Goal: Task Accomplishment & Management: Manage account settings

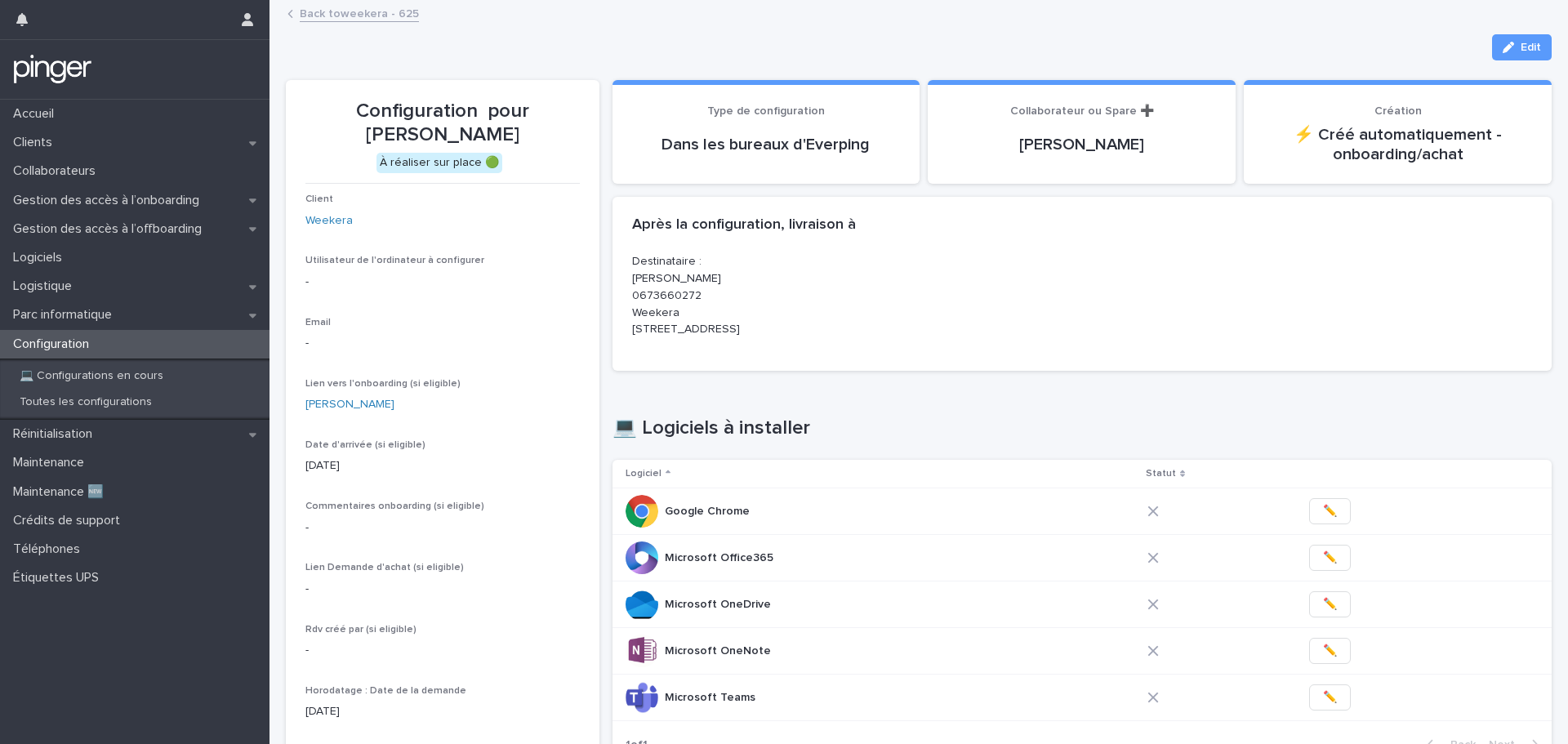
drag, startPoint x: 515, startPoint y: 364, endPoint x: 487, endPoint y: 328, distance: 45.6
click at [487, 328] on div "Email -" at bounding box center [443, 341] width 274 height 48
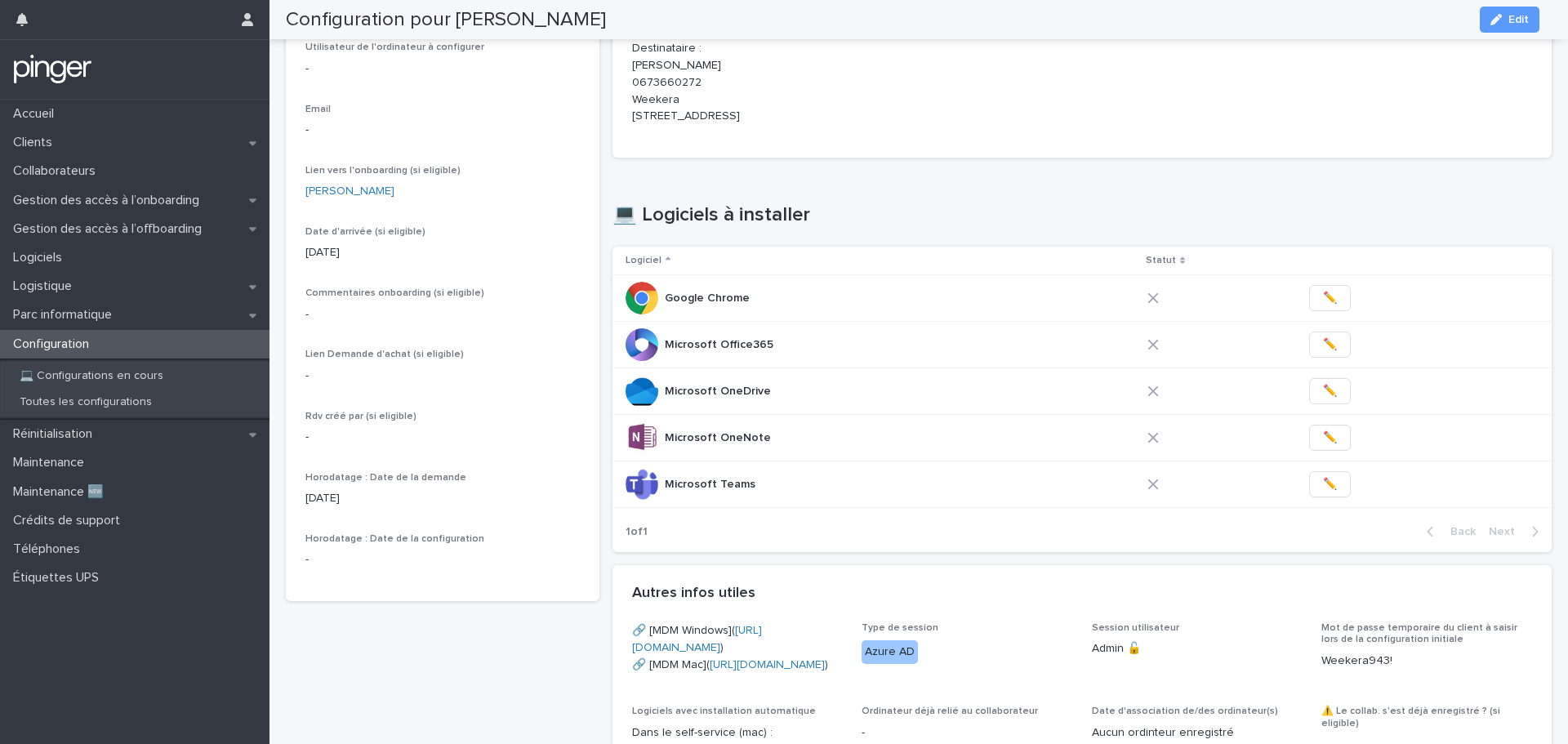
scroll to position [184, 0]
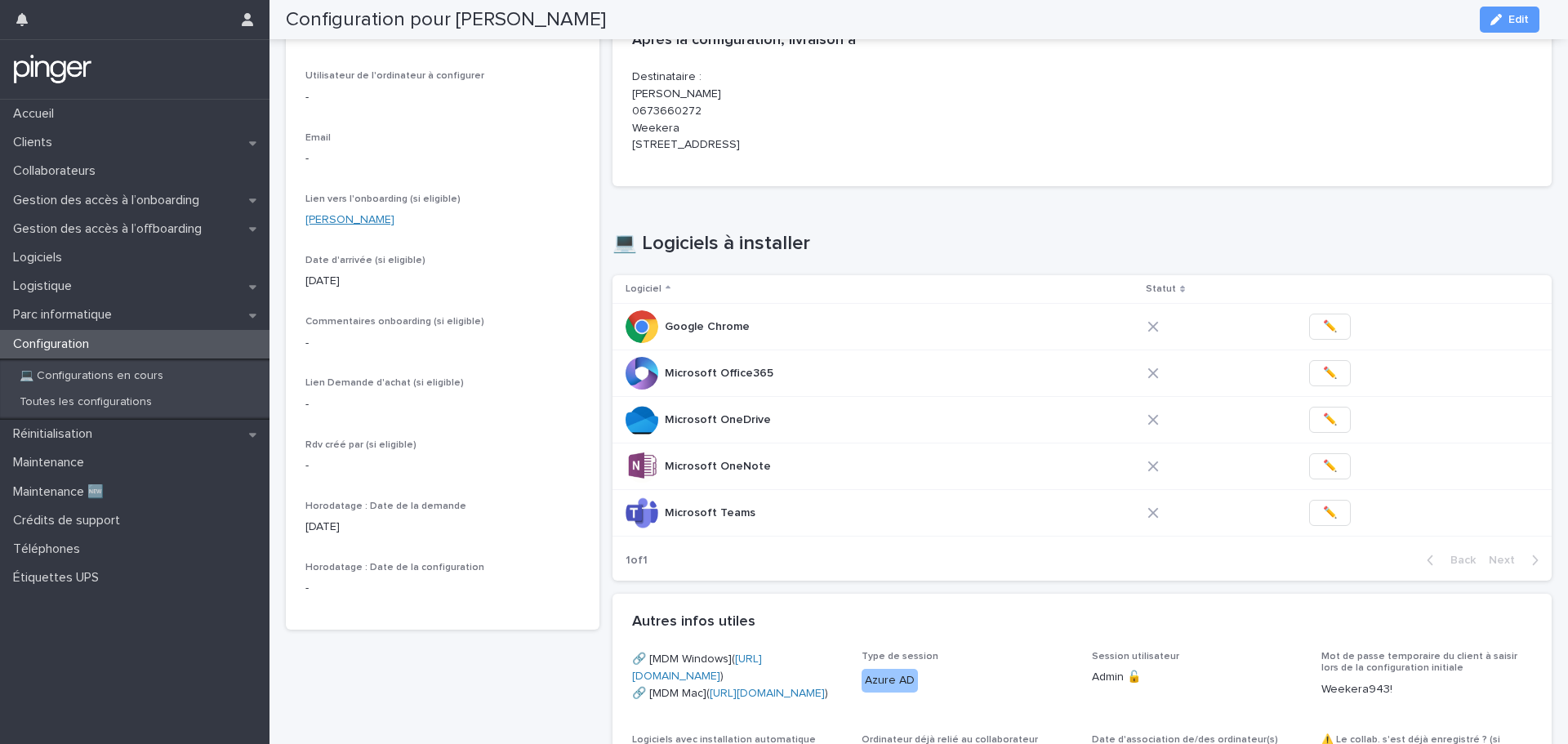
click at [355, 223] on link "Julien Moline" at bounding box center [350, 220] width 89 height 17
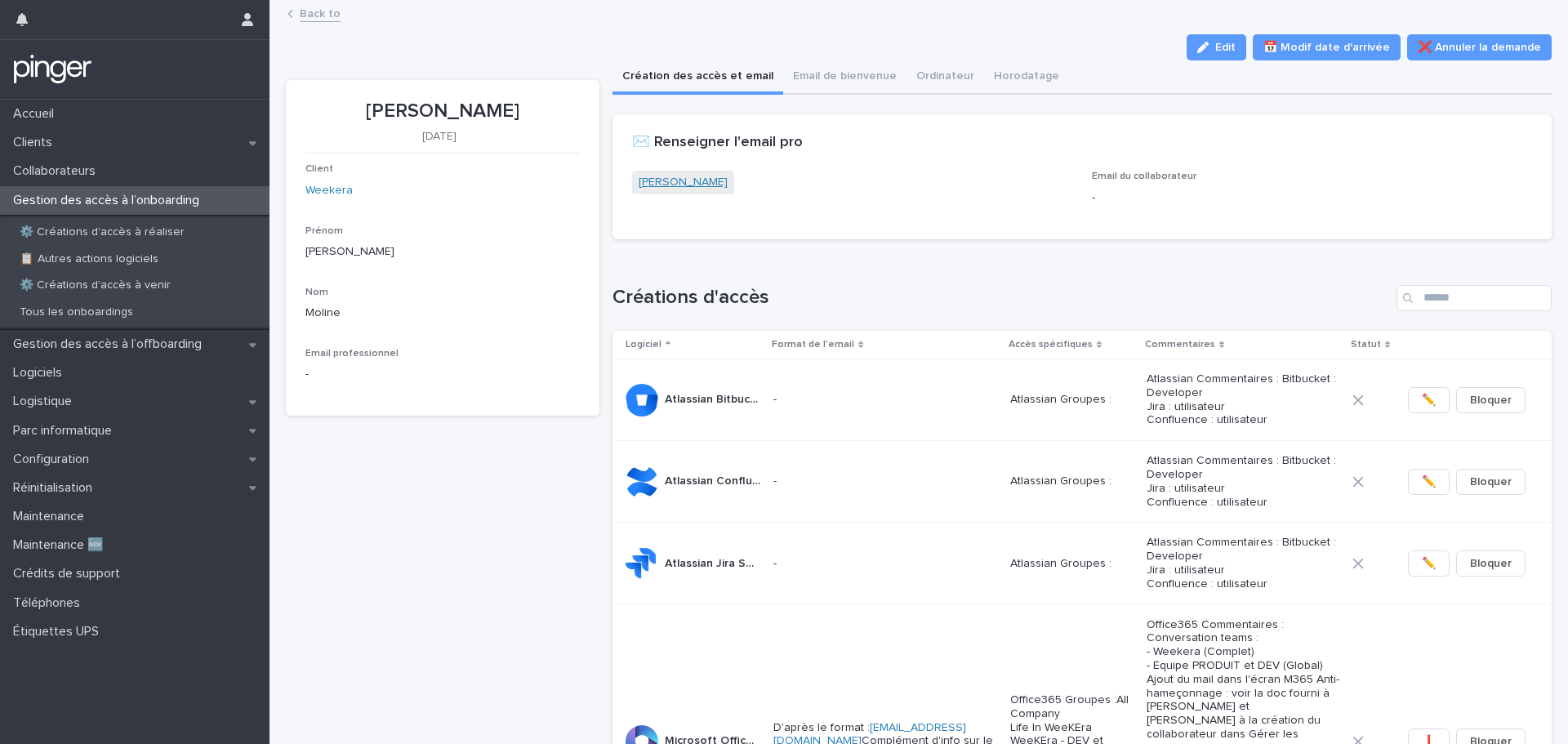
click at [680, 184] on link "Julien Moline" at bounding box center [683, 183] width 89 height 17
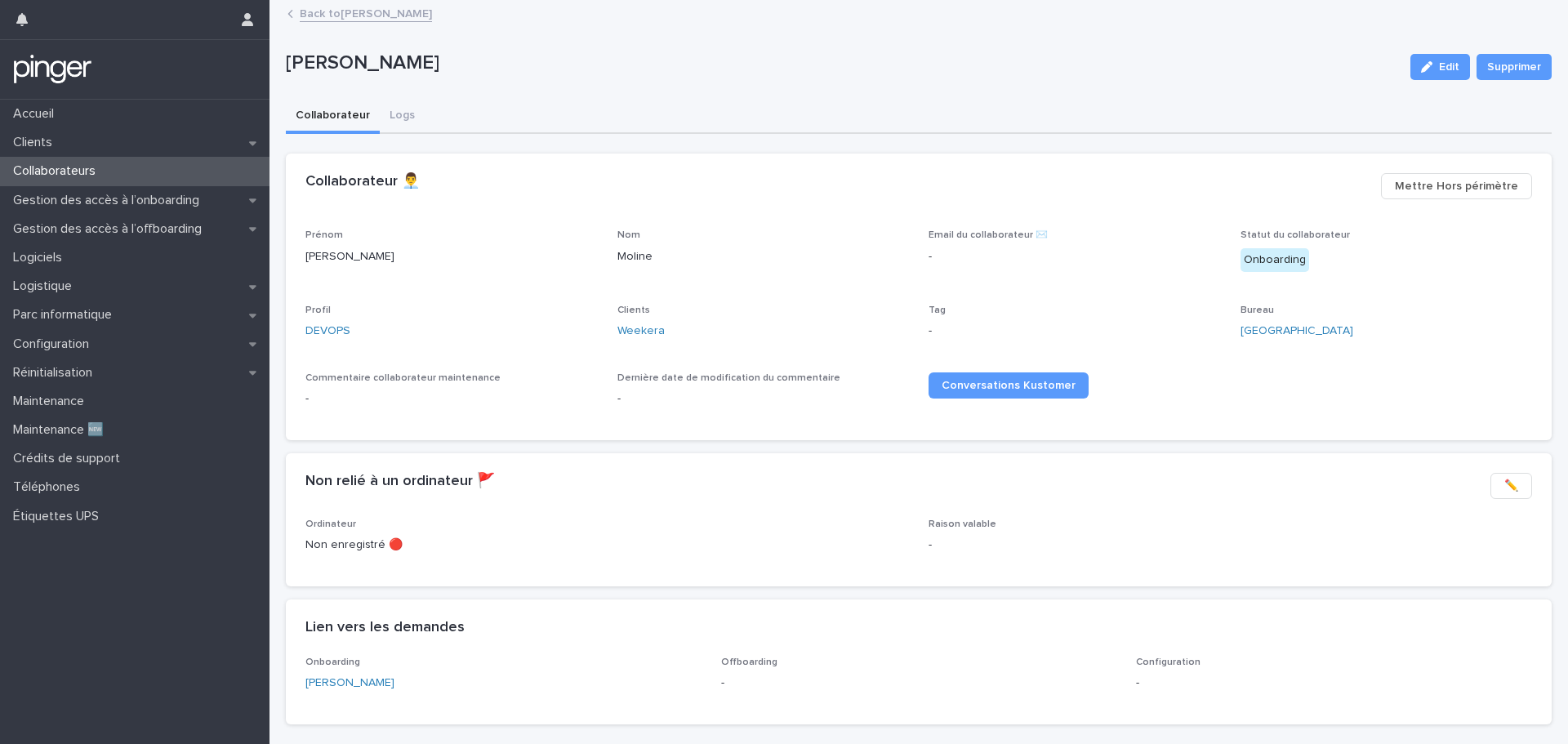
click at [346, 11] on link "Back to Julien Moline" at bounding box center [365, 13] width 132 height 19
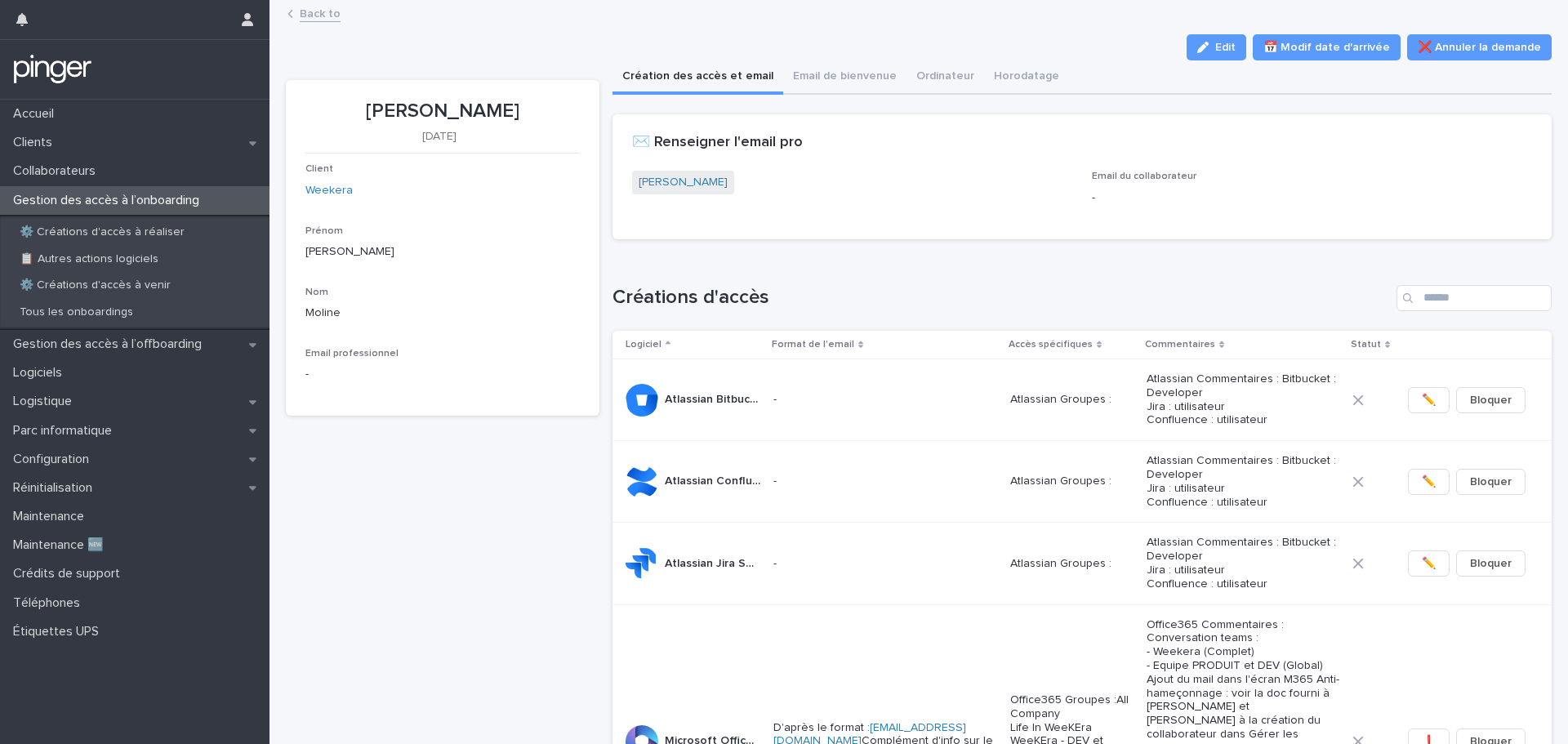
click at [325, 18] on link "Back to" at bounding box center [320, 13] width 41 height 19
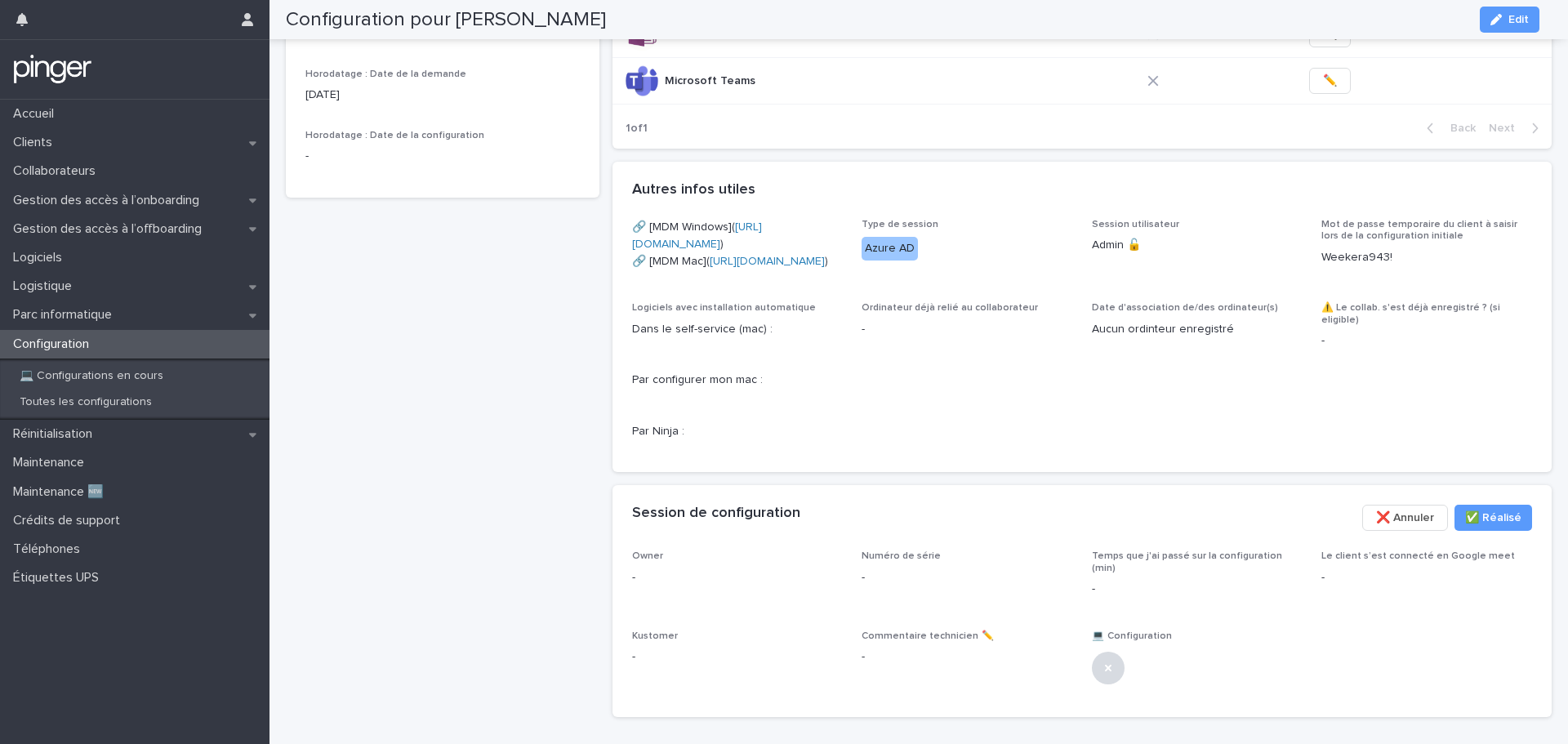
scroll to position [593, 0]
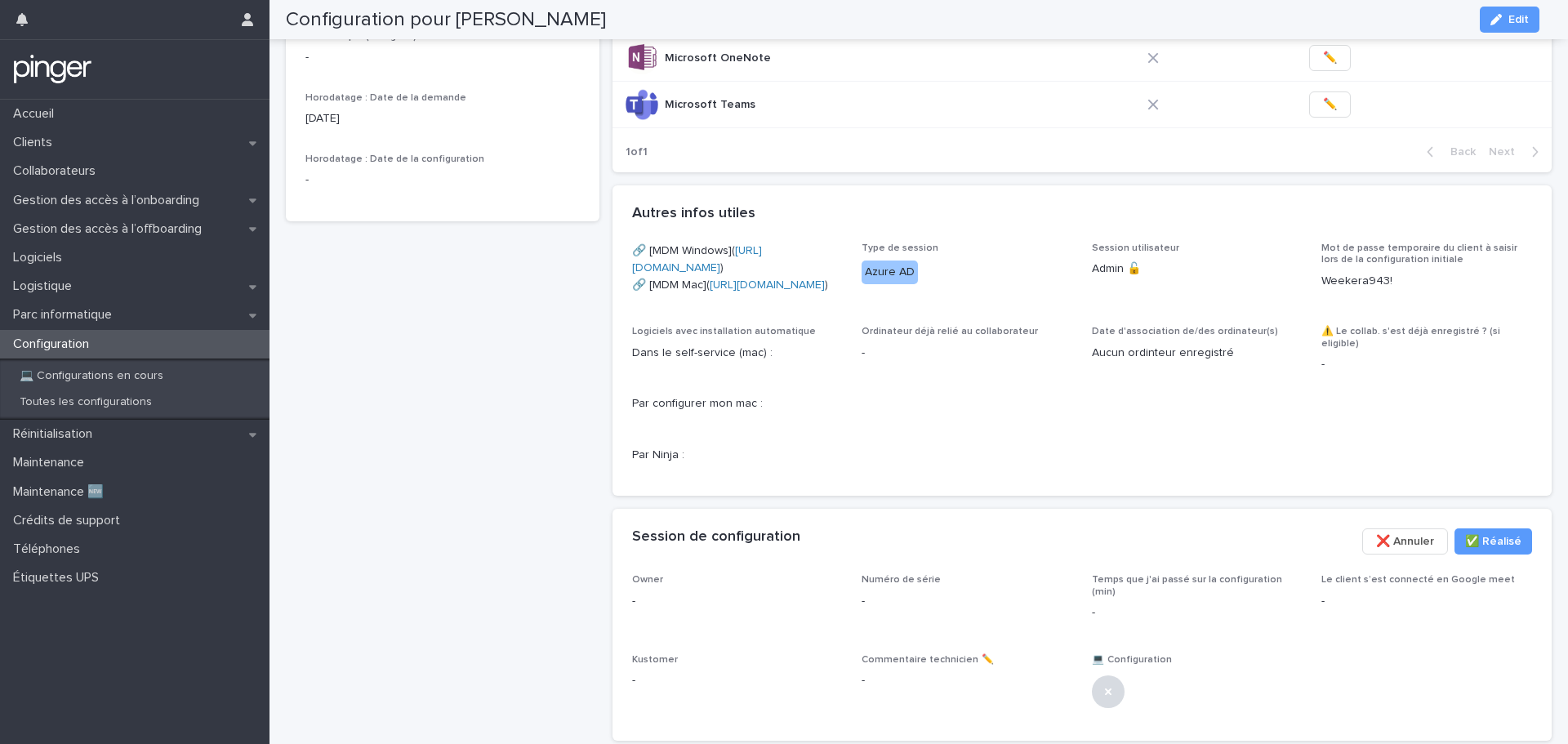
drag, startPoint x: 1176, startPoint y: 371, endPoint x: 1116, endPoint y: 361, distance: 60.8
click at [1116, 307] on span "Session utilisateur Admin 🔓" at bounding box center [1197, 274] width 211 height 64
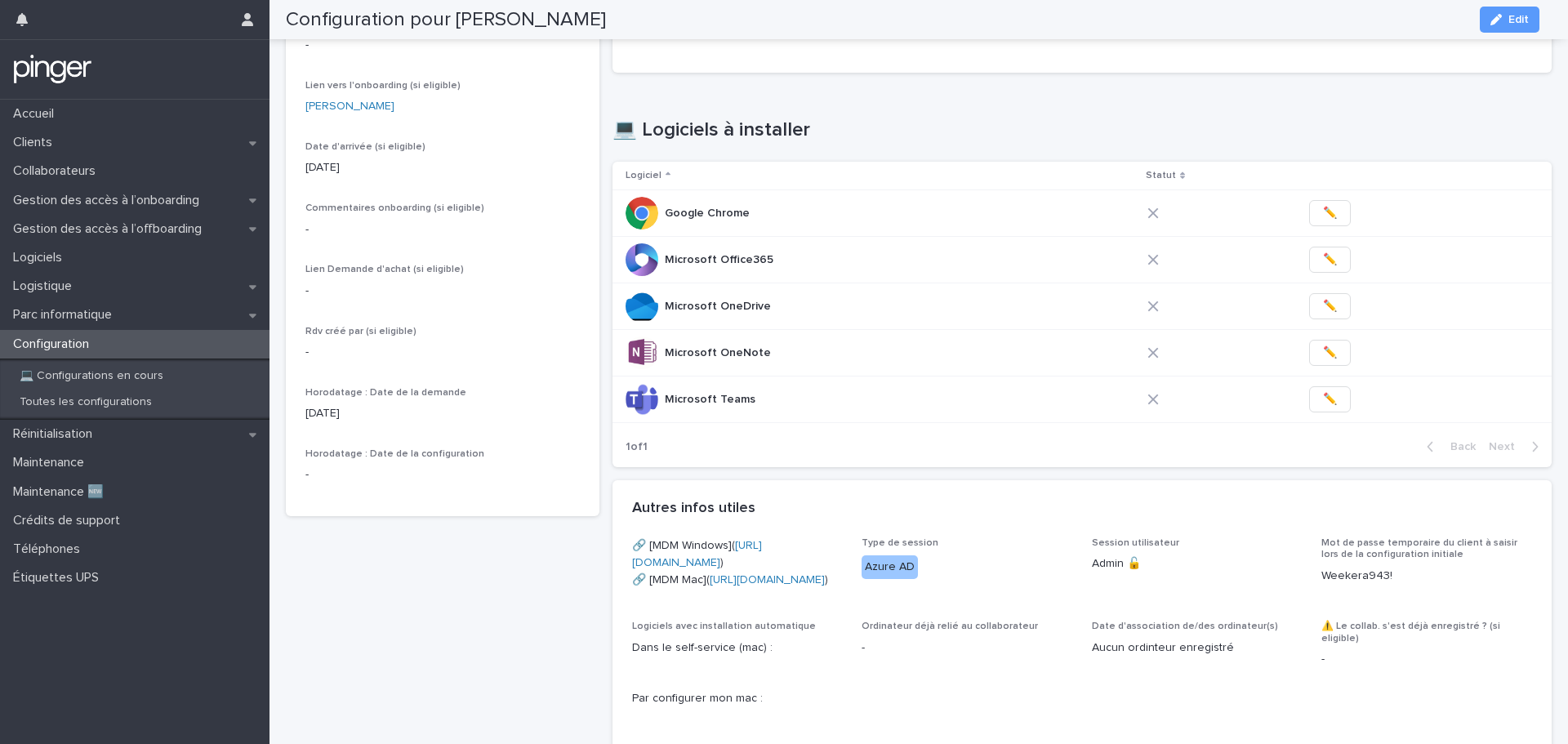
scroll to position [184, 0]
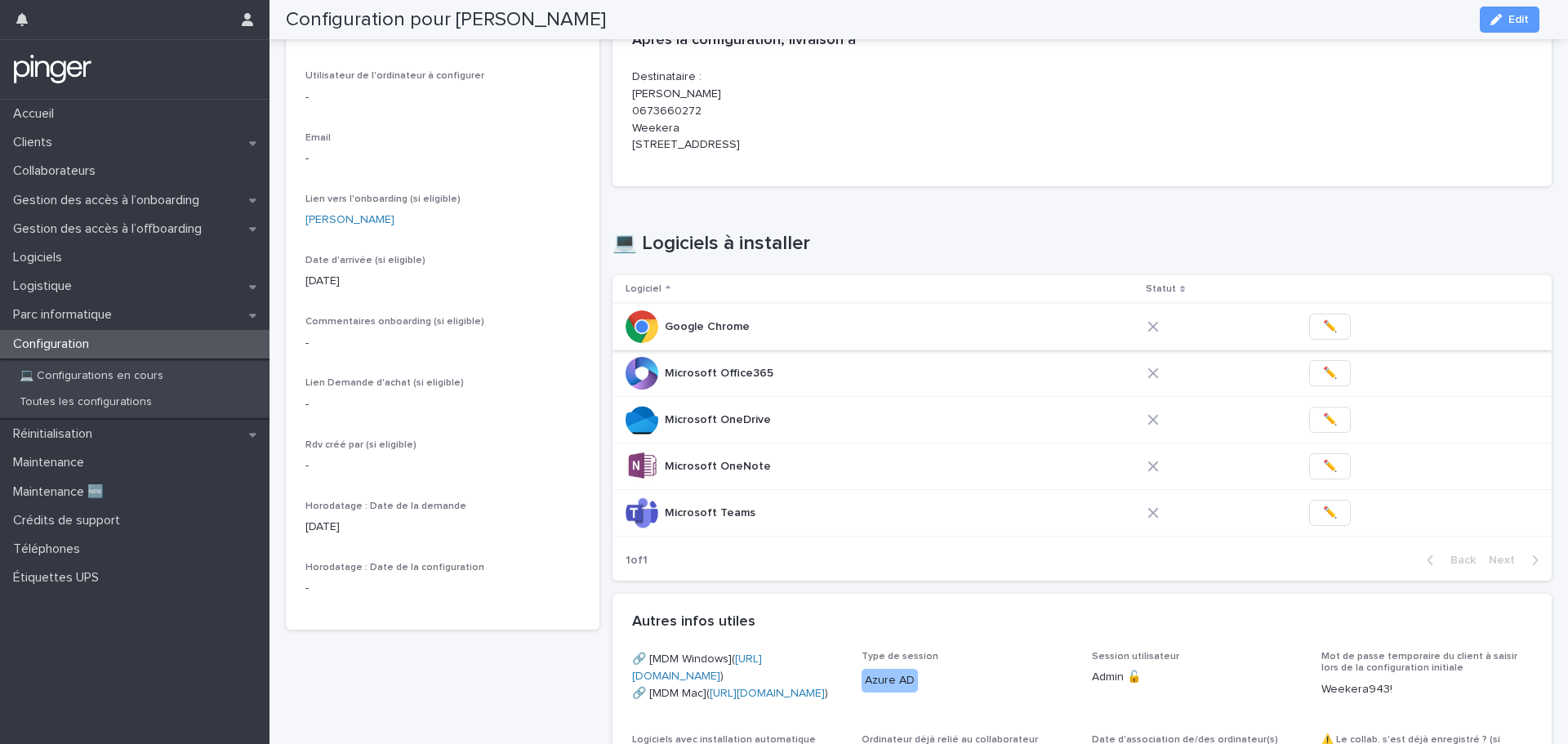
click at [1323, 334] on span "✏️" at bounding box center [1330, 327] width 14 height 17
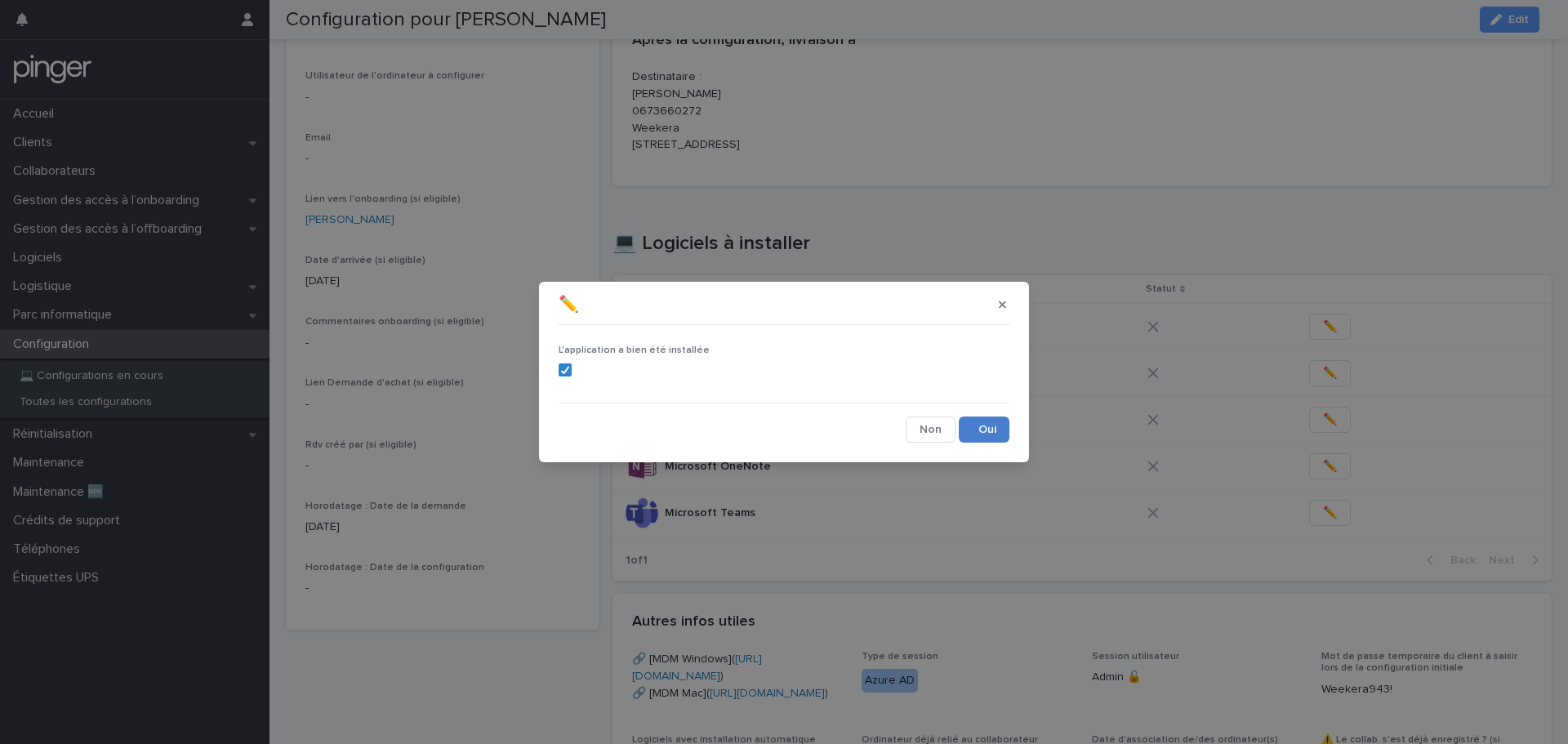
click at [964, 417] on button "Save" at bounding box center [984, 430] width 51 height 26
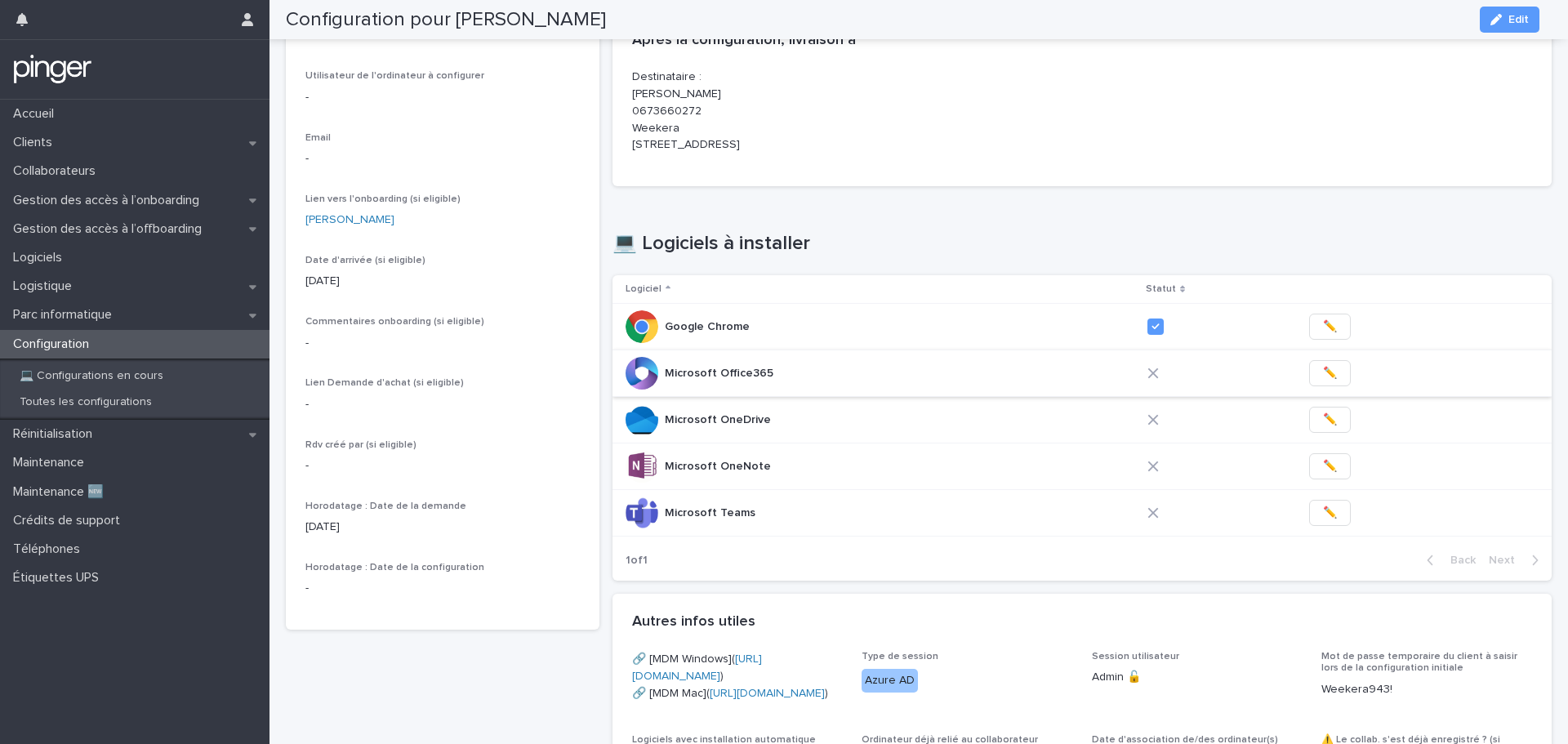
click at [1323, 382] on span "✏️" at bounding box center [1330, 373] width 14 height 17
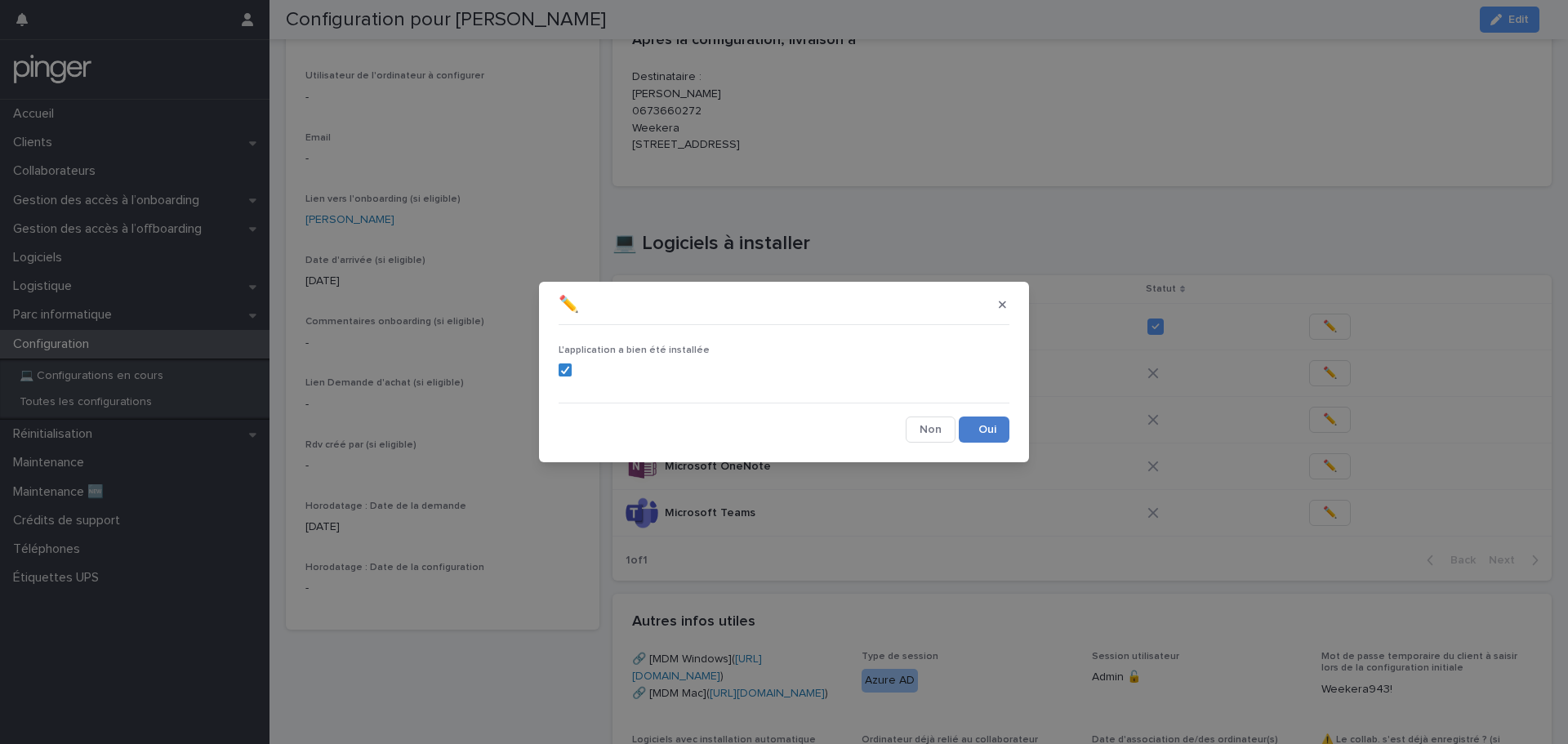
click at [967, 421] on button "Save" at bounding box center [984, 430] width 51 height 26
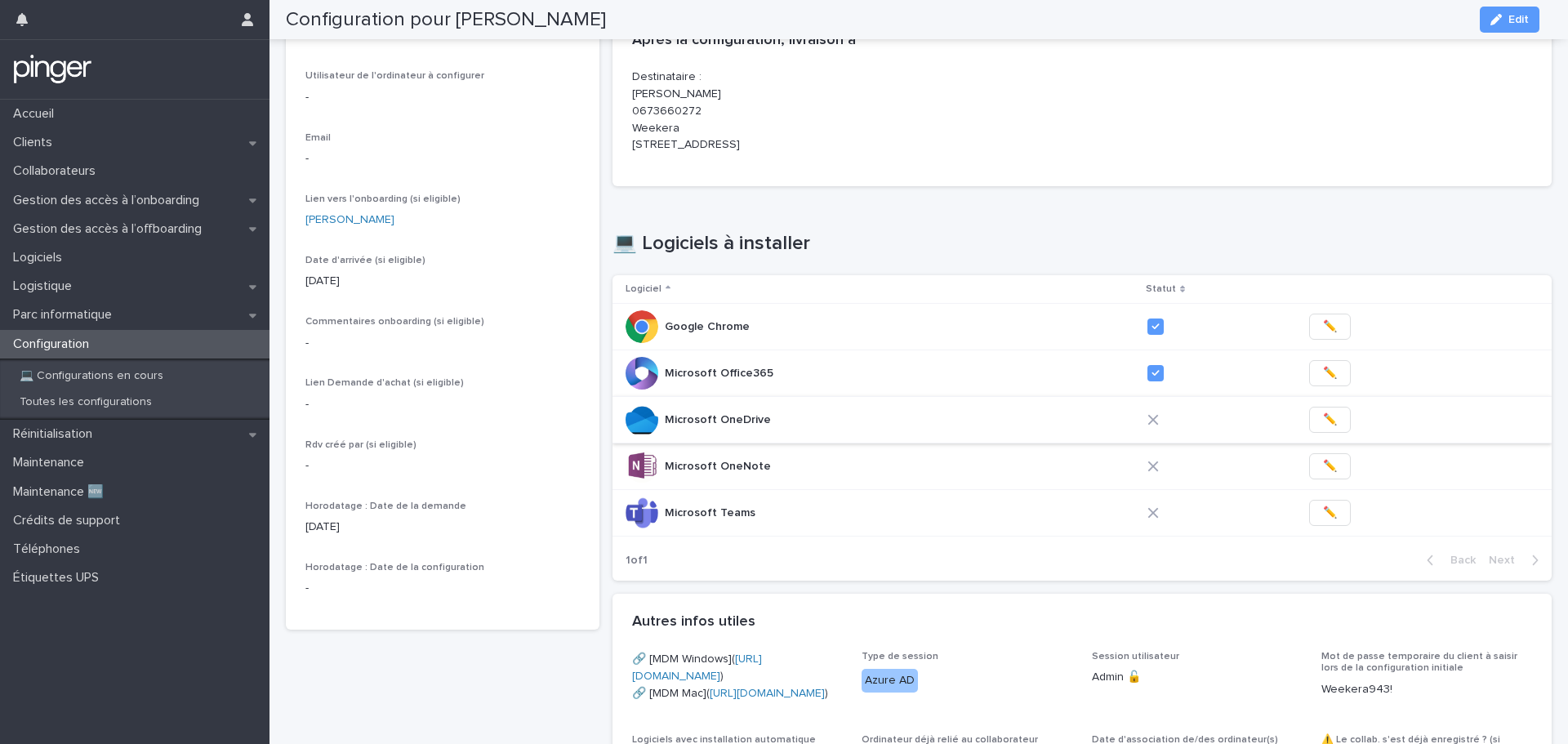
click at [1323, 428] on span "✏️" at bounding box center [1330, 419] width 14 height 17
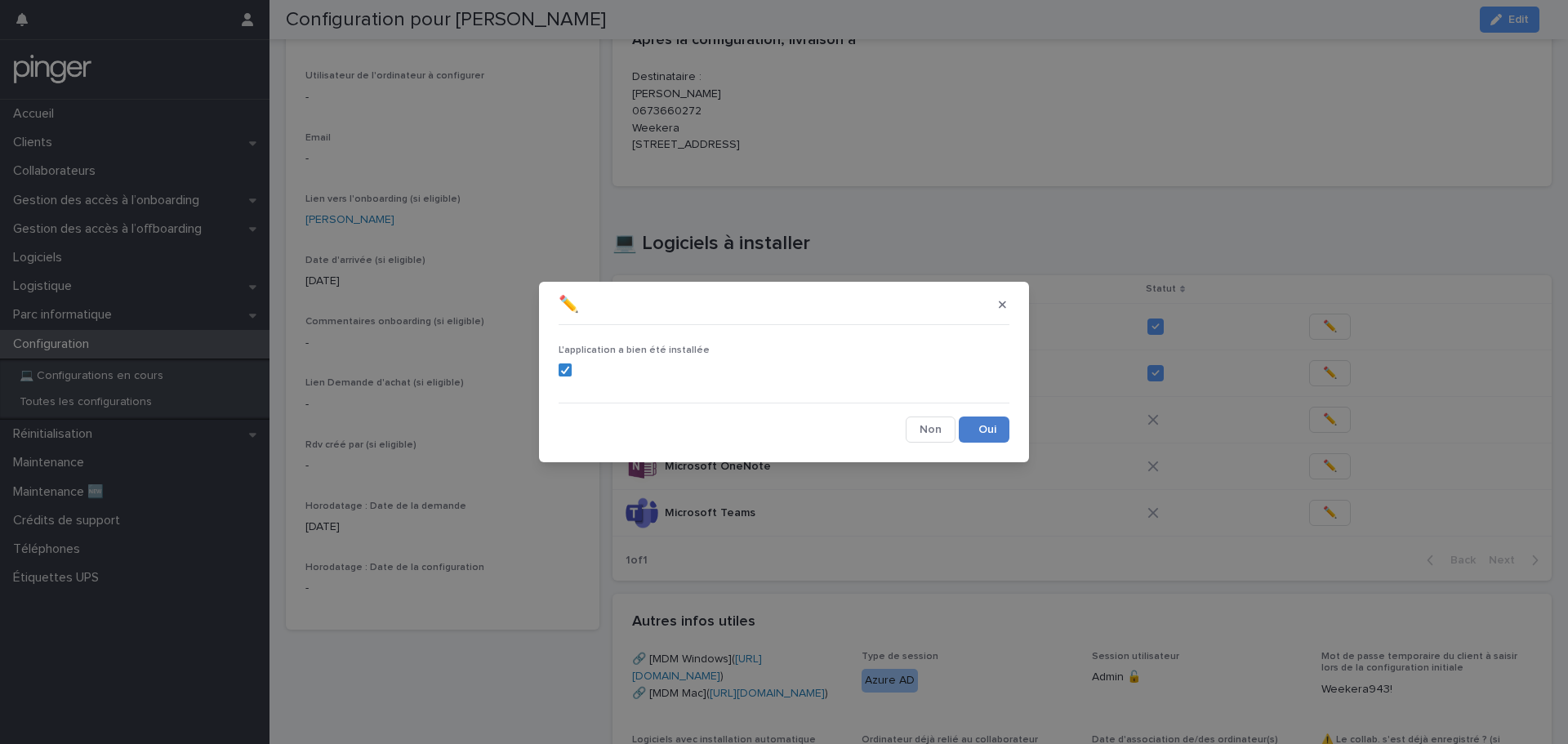
click at [991, 423] on button "Save" at bounding box center [984, 430] width 51 height 26
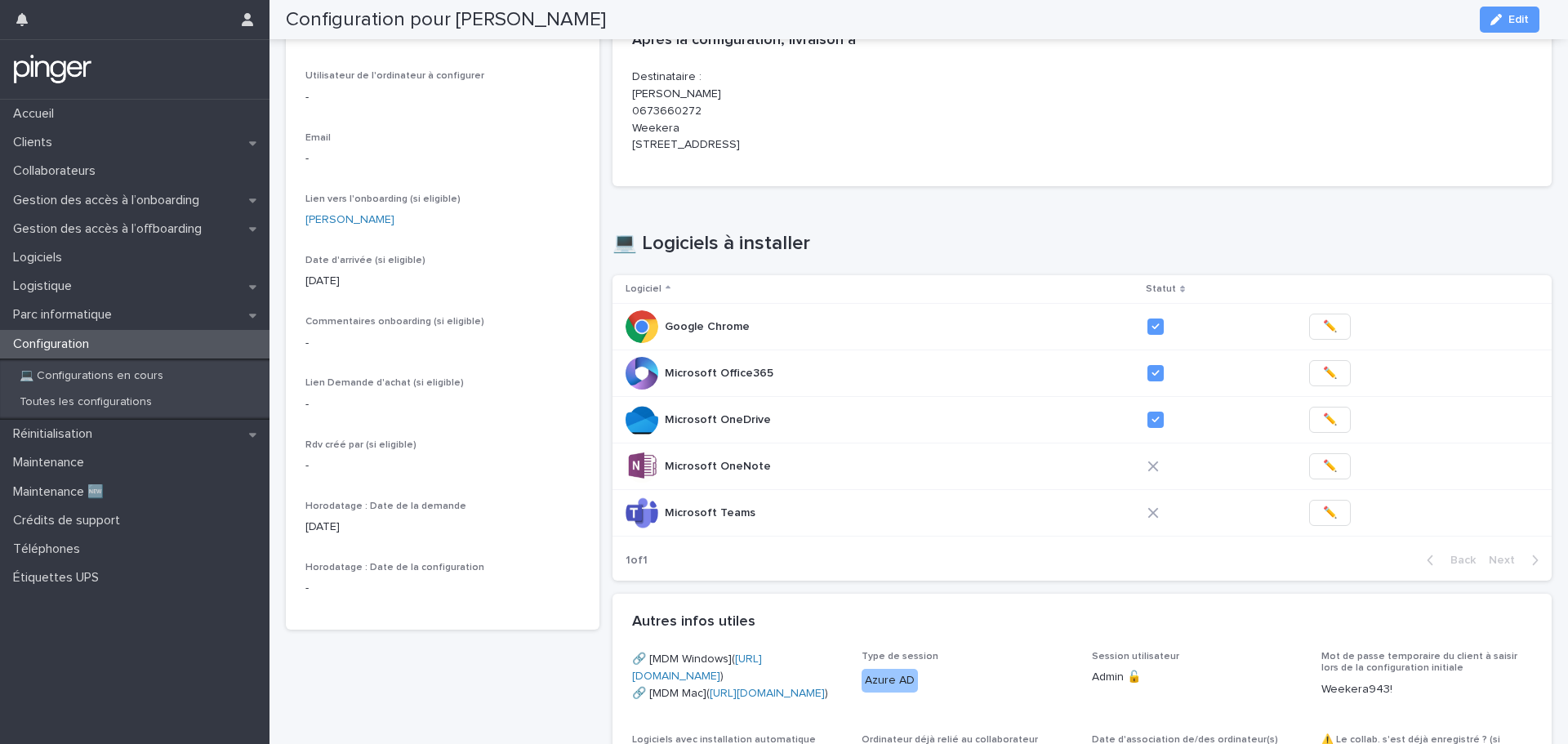
click at [1323, 474] on span "✏️" at bounding box center [1330, 466] width 14 height 17
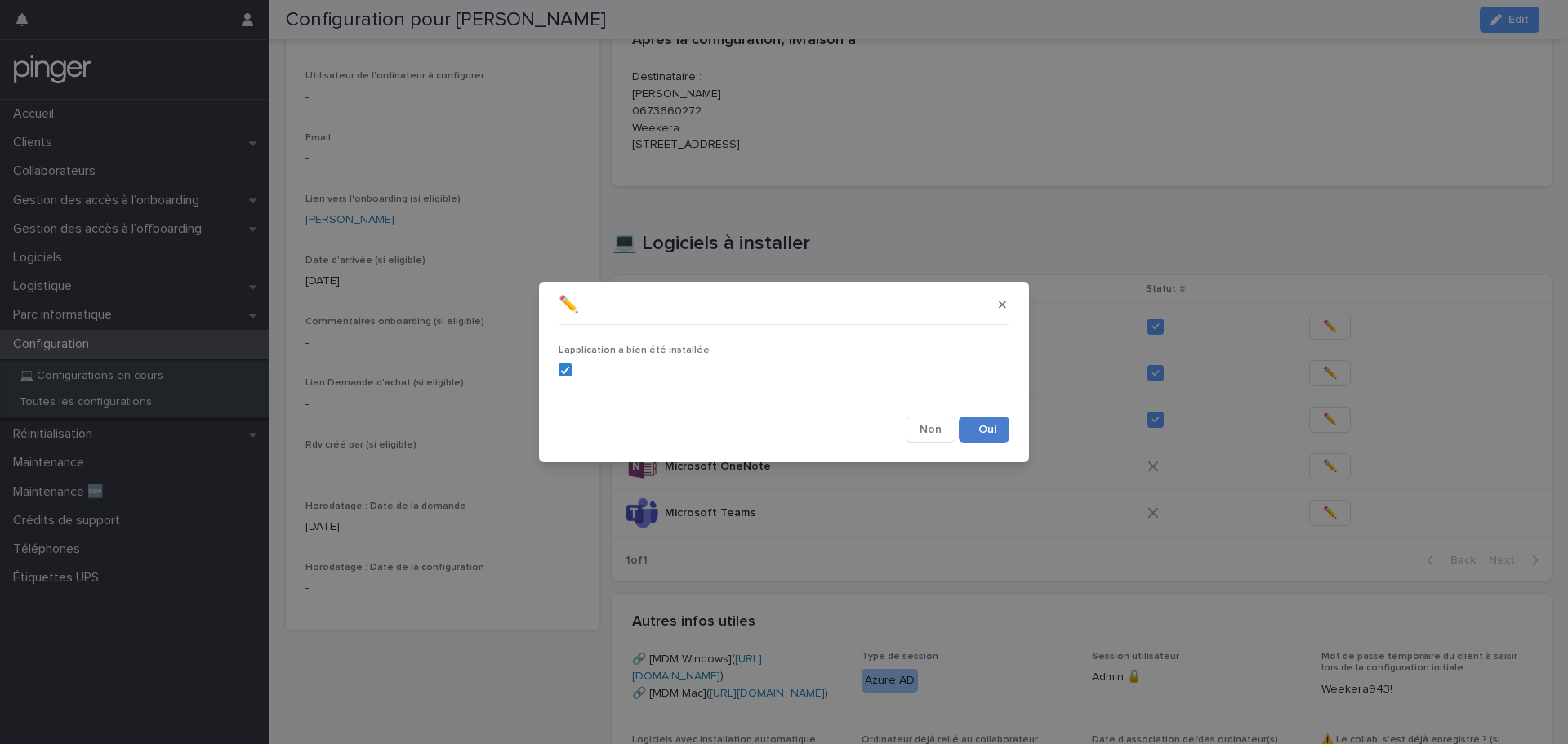
click at [972, 421] on button "Save" at bounding box center [984, 430] width 51 height 26
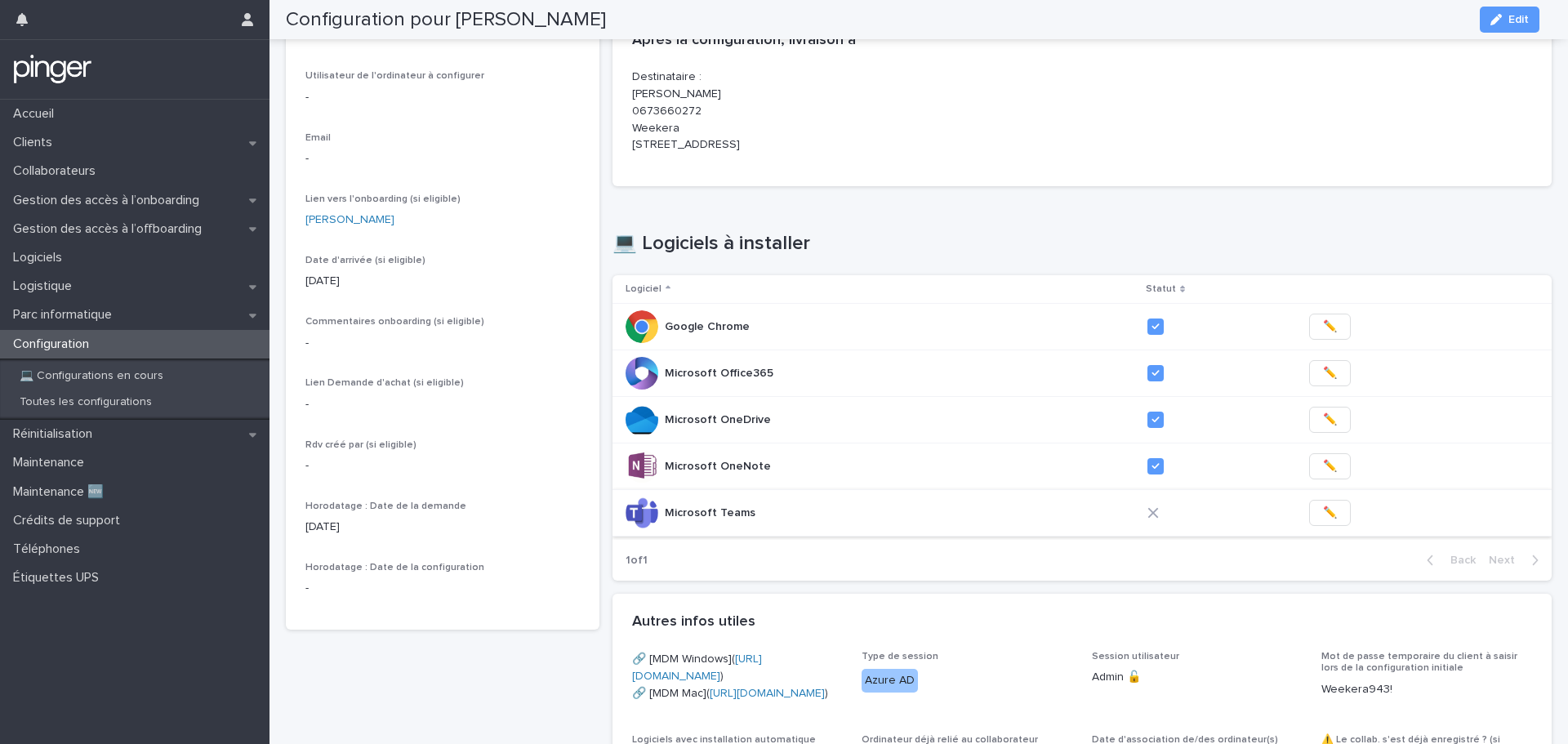
click at [1323, 521] on span "✏️" at bounding box center [1330, 513] width 14 height 17
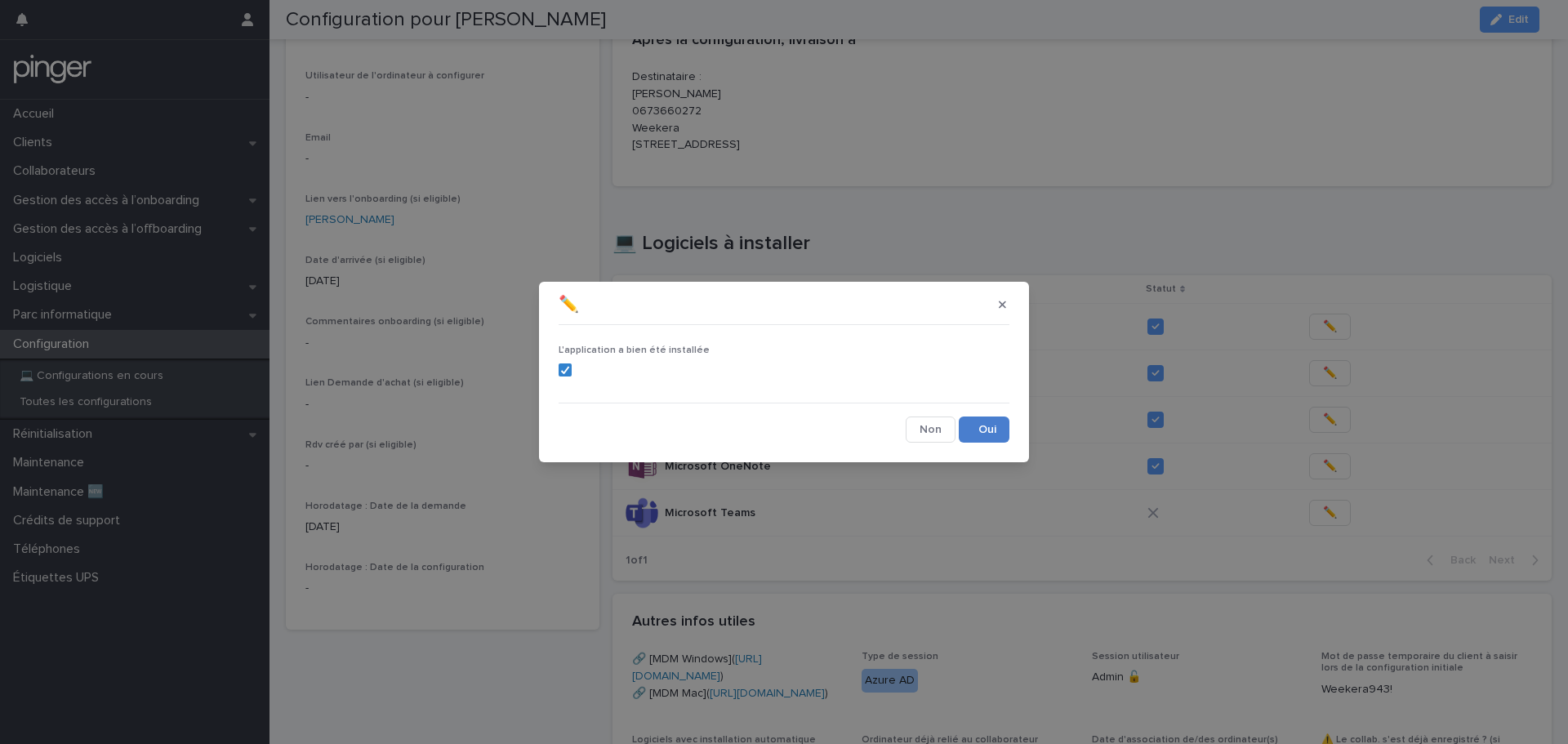
click at [978, 422] on button "Save" at bounding box center [984, 430] width 51 height 26
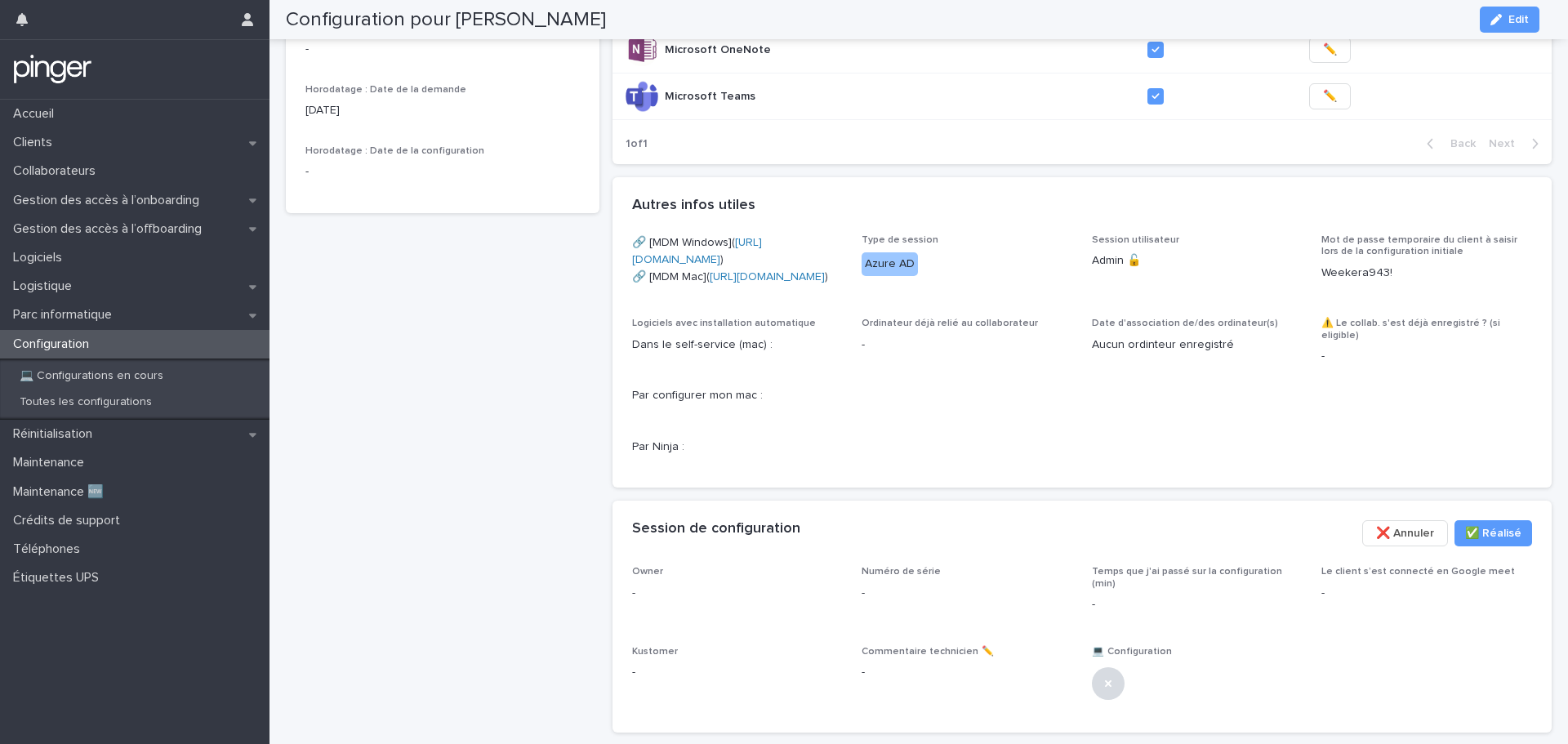
scroll to position [593, 0]
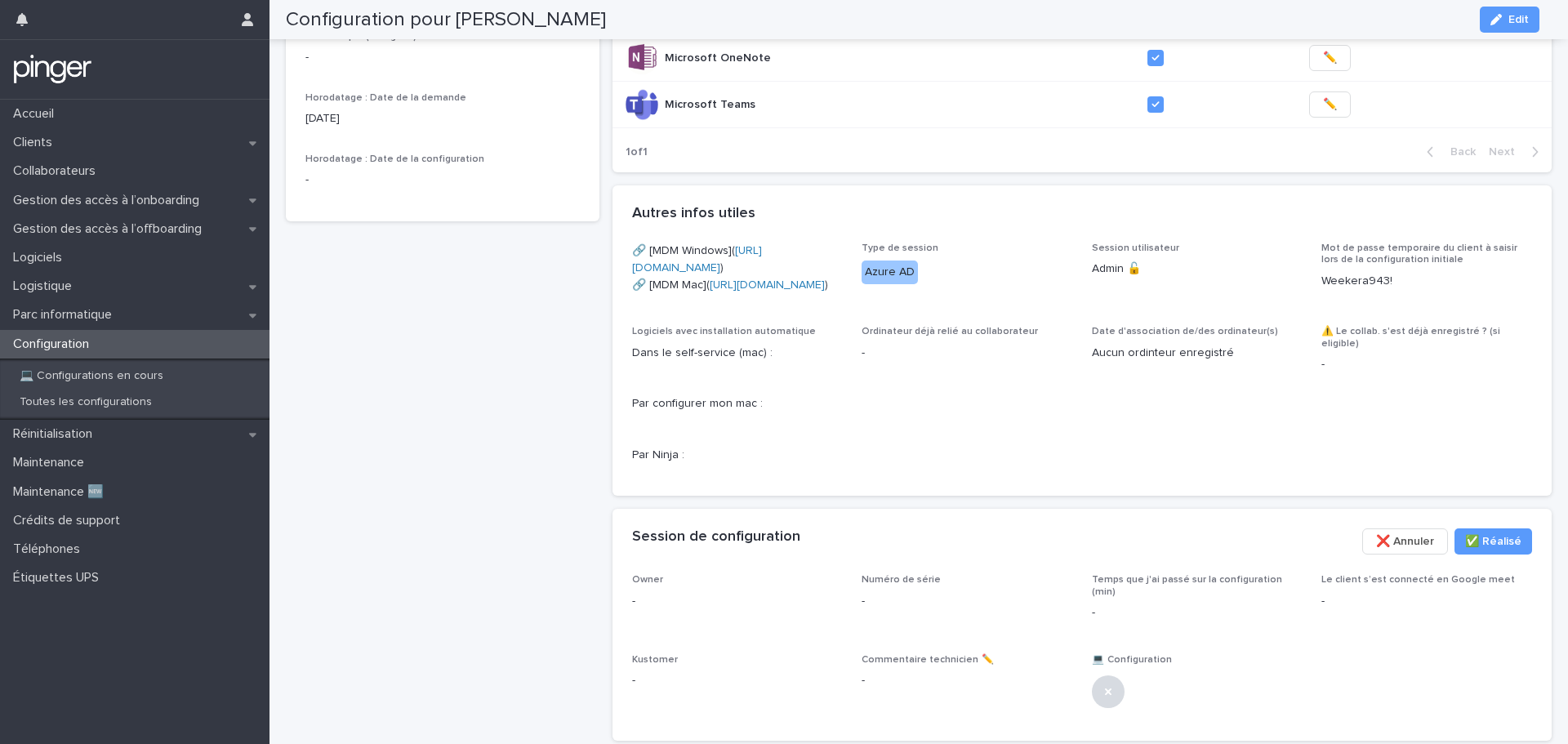
click at [546, 346] on div "Configuration pour Julien Moline À réaliser sur place 🟢 Client Weekera Utilisat…" at bounding box center [442, 121] width 314 height 1266
drag, startPoint x: 580, startPoint y: 382, endPoint x: 549, endPoint y: 371, distance: 32.9
click at [549, 371] on div "Configuration pour Julien Moline À réaliser sur place 🟢 Client Weekera Utilisat…" at bounding box center [442, 121] width 314 height 1266
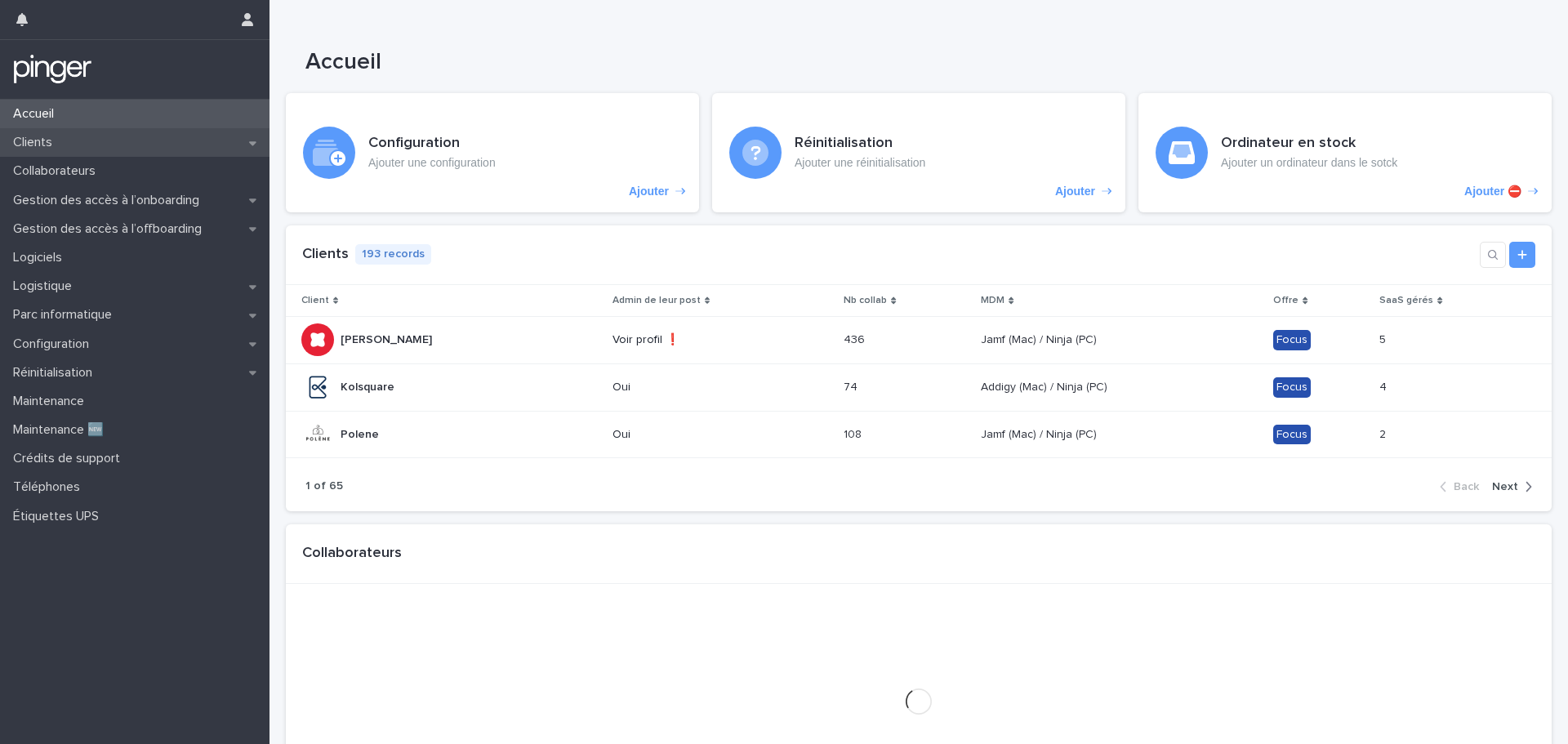
click at [75, 143] on div "Clients" at bounding box center [135, 142] width 270 height 29
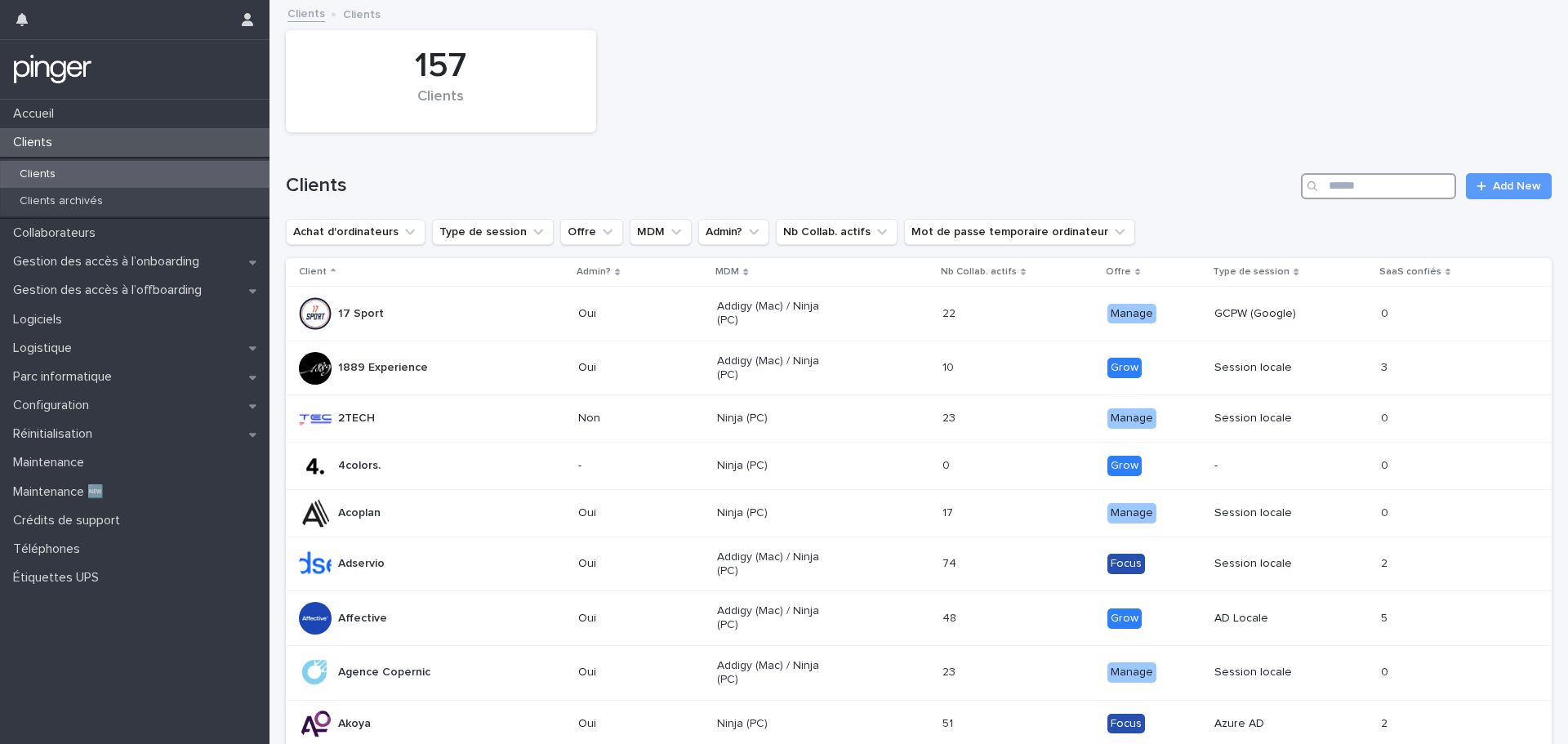
click at [1362, 186] on input "Search" at bounding box center [1379, 186] width 155 height 26
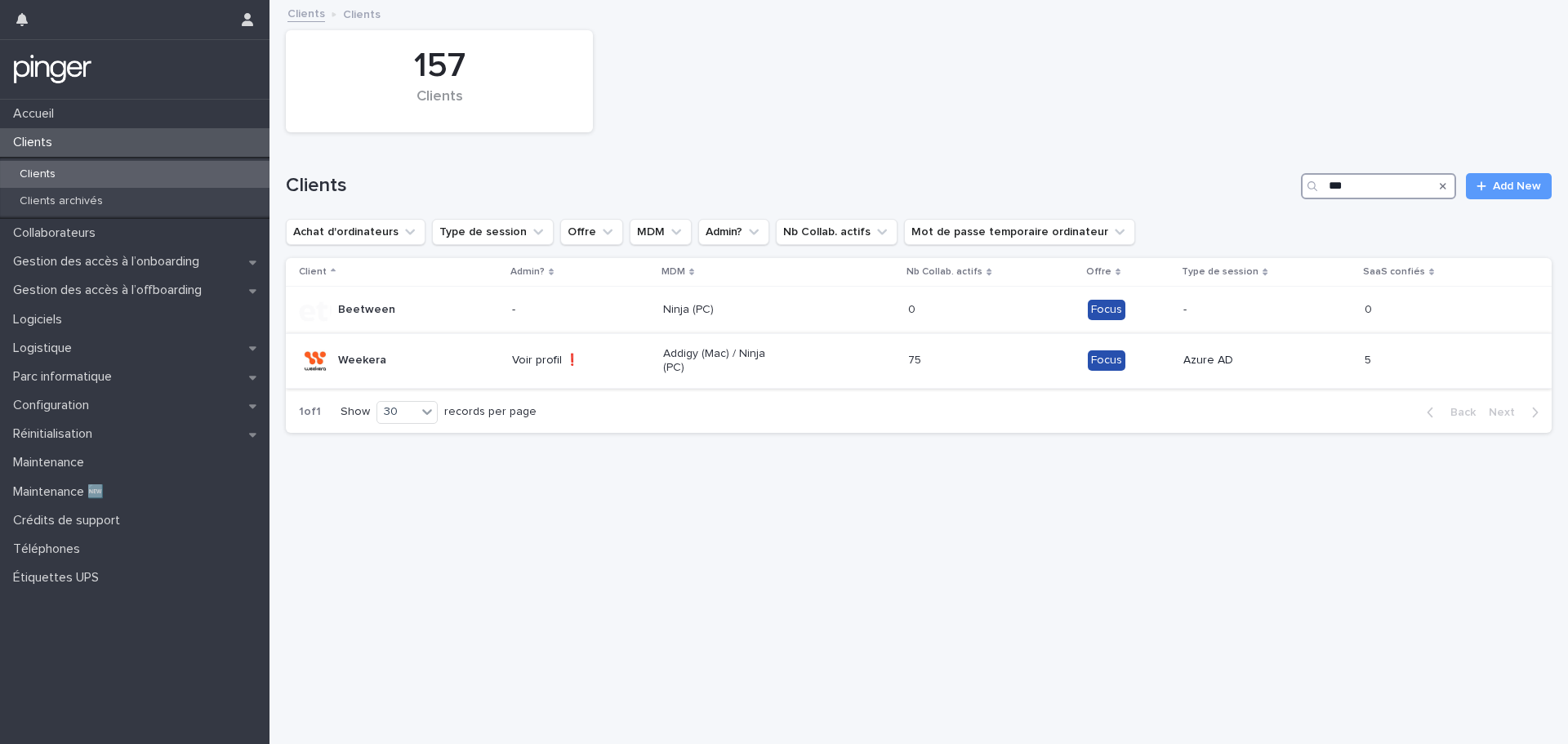
type input "***"
click at [433, 362] on div "Weekera" at bounding box center [398, 361] width 200 height 32
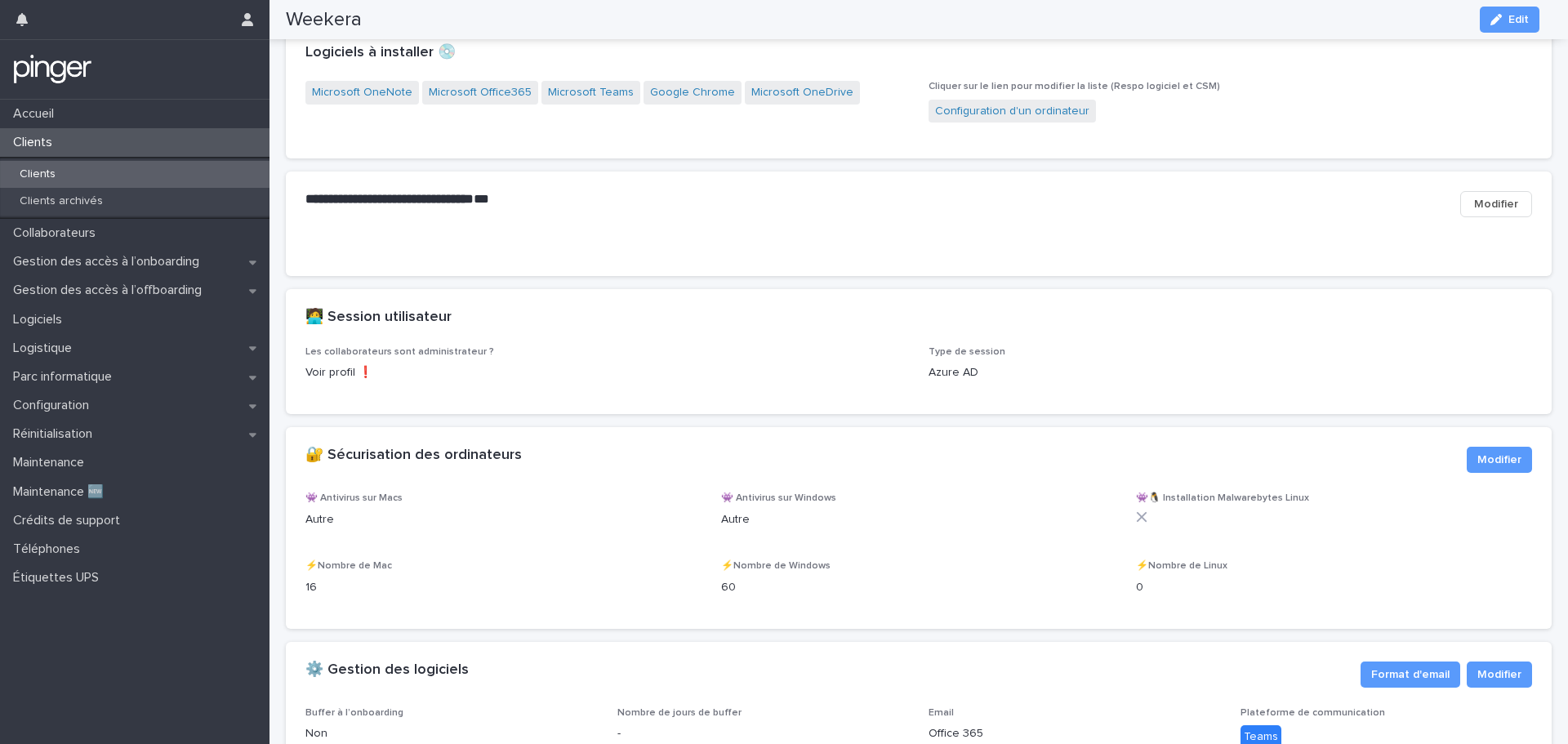
scroll to position [1470, 0]
